Goal: Task Accomplishment & Management: Complete application form

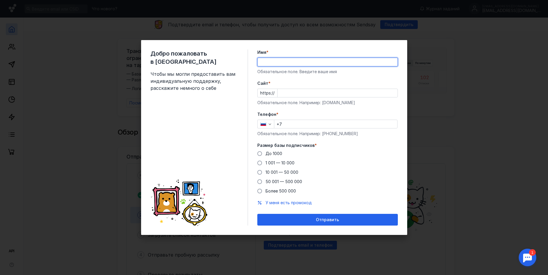
click at [291, 65] on input "Имя *" at bounding box center [327, 62] width 140 height 8
type input "Car Hunter"
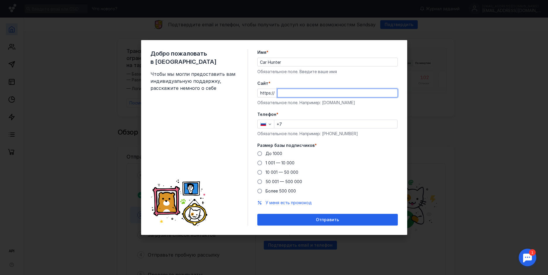
click at [298, 92] on input "Cайт *" at bounding box center [337, 93] width 120 height 8
type input "[DOMAIN_NAME]"
click at [301, 125] on input "+7" at bounding box center [335, 124] width 123 height 8
click at [269, 121] on div "button" at bounding box center [265, 124] width 17 height 9
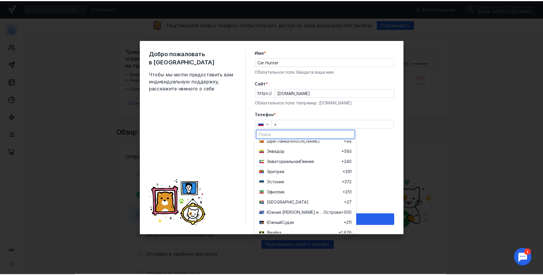
scroll to position [2474, 0]
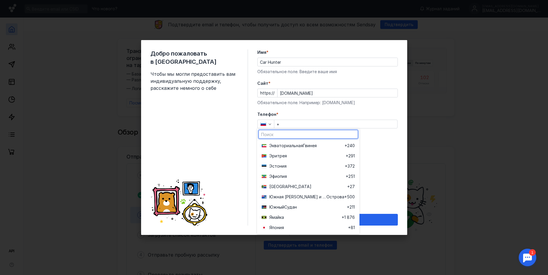
click at [300, 121] on input "+" at bounding box center [335, 124] width 123 height 8
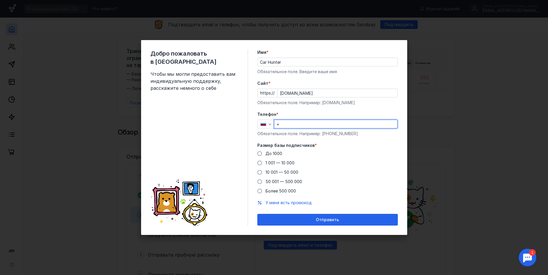
type input "[PHONE_NUMBER]"
click at [332, 123] on input "[PHONE_NUMBER]" at bounding box center [335, 124] width 123 height 8
click at [381, 143] on label "Размер базы подписчиков *" at bounding box center [327, 145] width 140 height 6
click at [259, 163] on span at bounding box center [259, 163] width 5 height 5
click at [0, 0] on input "1 001 — 10 000" at bounding box center [0, 0] width 0 height 0
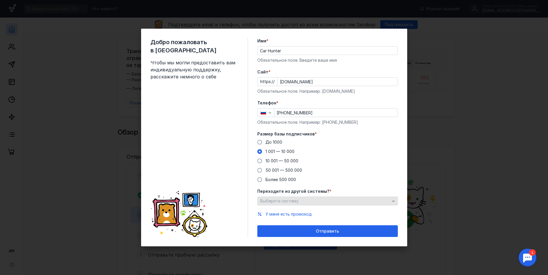
click at [395, 203] on icon "button" at bounding box center [393, 201] width 5 height 5
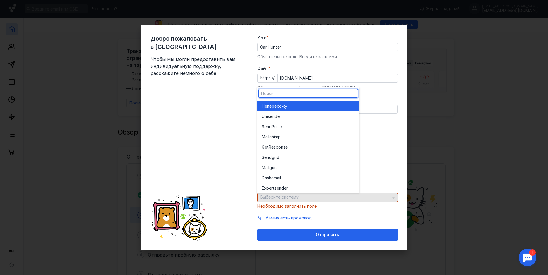
click at [395, 203] on div "Переходите из другой системы? * Выберите систему Необходимо заполнить поле" at bounding box center [327, 197] width 140 height 24
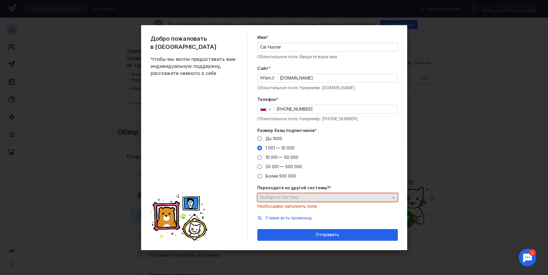
click at [384, 198] on div "Выберите систему" at bounding box center [325, 197] width 133 height 5
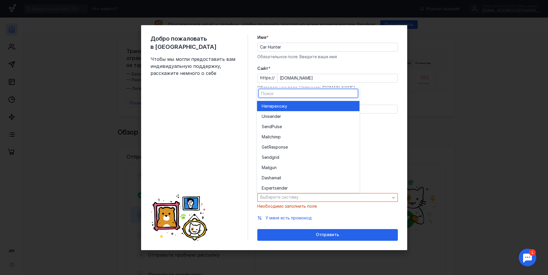
click at [297, 104] on div "Не перехожу" at bounding box center [308, 106] width 93 height 6
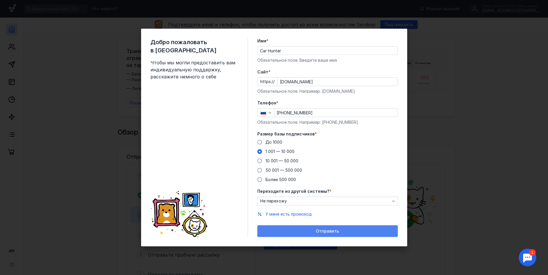
click at [327, 228] on div "Отправить" at bounding box center [327, 231] width 140 height 12
